Goal: Task Accomplishment & Management: Complete application form

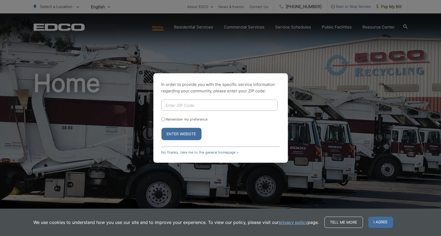
click at [194, 107] on input "Enter ZIP Code" at bounding box center [219, 105] width 116 height 11
type input "92064"
click at [161, 128] on button "Enter Website" at bounding box center [181, 134] width 40 height 12
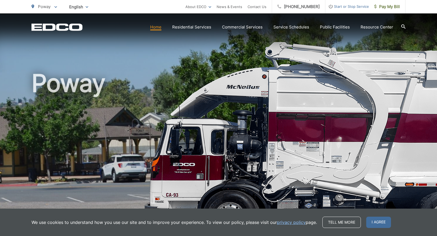
click at [356, 7] on span "Start or Stop Service" at bounding box center [347, 6] width 44 height 6
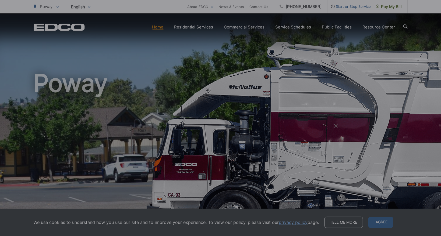
click at [356, 7] on div "Entry Status None In Progress Completed None None In Progress Completed I Would…" at bounding box center [220, 118] width 441 height 236
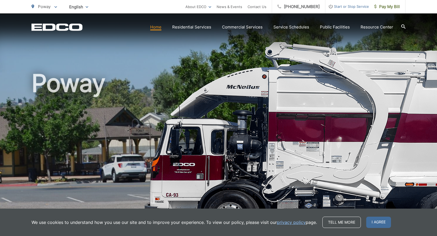
click at [352, 7] on span "Start or Stop Service" at bounding box center [347, 6] width 44 height 6
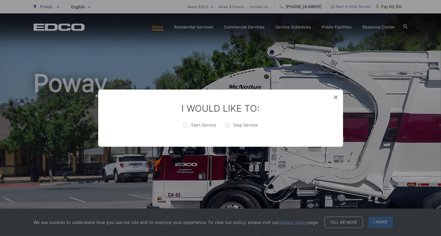
click at [232, 127] on label "Stop Service" at bounding box center [241, 128] width 33 height 11
radio input "true"
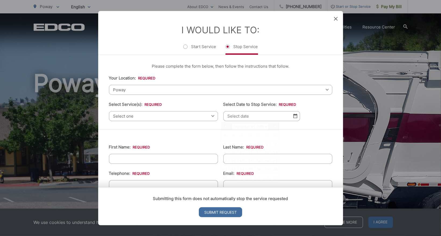
click at [241, 119] on input "Select Date to Stop Service: *" at bounding box center [261, 116] width 77 height 10
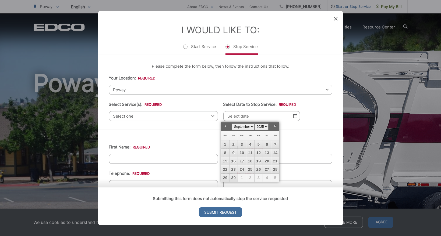
click at [247, 126] on select "January February March April May June July August September October November De…" at bounding box center [243, 127] width 23 height 6
click at [249, 143] on link "2" at bounding box center [250, 145] width 8 height 8
type input "10/02/2025"
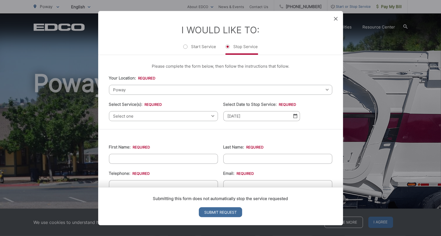
click at [166, 111] on span "Select one" at bounding box center [163, 116] width 109 height 10
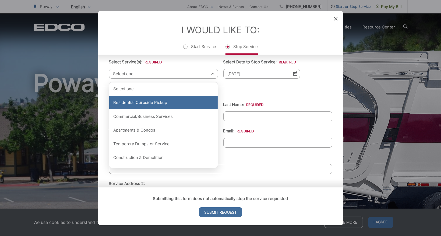
scroll to position [40, 0]
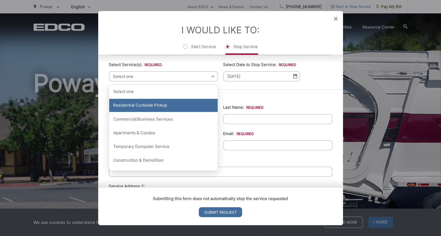
click at [149, 107] on div "Residential Curbside Pickup" at bounding box center [163, 105] width 108 height 13
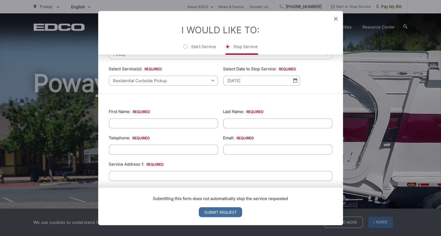
scroll to position [35, 0]
click at [156, 121] on input "First Name: *" at bounding box center [163, 123] width 109 height 10
type input "Marie"
type input "Smith"
type input "(303) 590-8096"
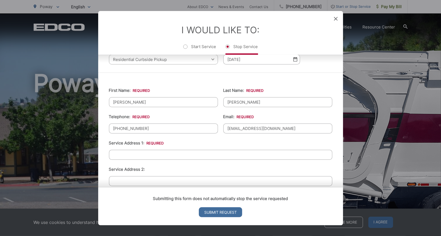
scroll to position [63, 0]
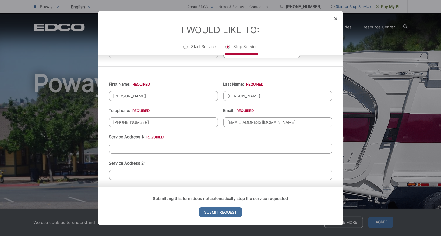
type input "mariesmith1845@gmail.com"
click at [140, 144] on input "Service Address 1: *" at bounding box center [220, 149] width 223 height 10
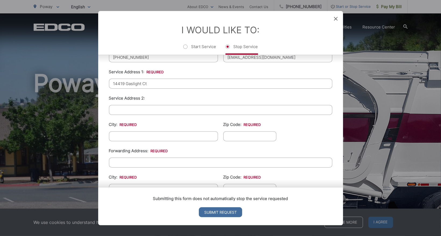
scroll to position [132, 0]
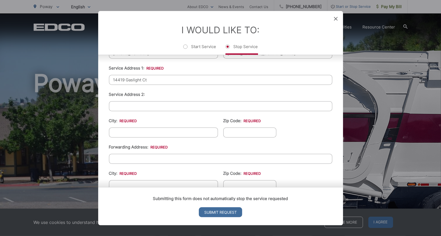
type input "14419 Gaslight Ct"
click at [142, 129] on input "City: *" at bounding box center [163, 132] width 109 height 10
type input "Poway"
type input "C"
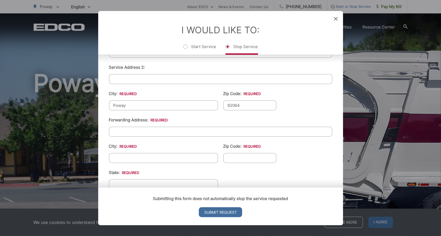
scroll to position [182, 0]
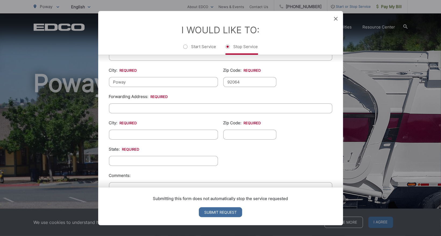
type input "92064"
click at [143, 107] on input "Forwarding Address: *" at bounding box center [220, 108] width 223 height 10
type input "7822 Pine Cove lane"
type input "Denver"
type input "28037"
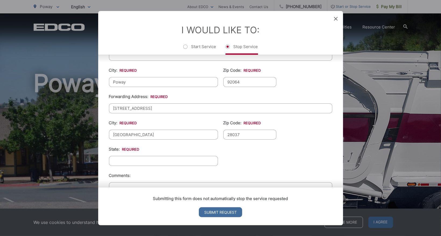
click at [125, 156] on input "State: *" at bounding box center [163, 161] width 109 height 10
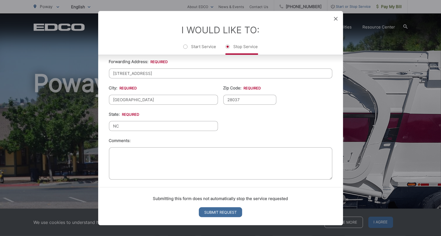
type input "NC"
click at [125, 156] on textarea "Comments:" at bounding box center [220, 163] width 223 height 32
click at [204, 213] on input "Submit Request" at bounding box center [220, 213] width 43 height 10
